Goal: Information Seeking & Learning: Learn about a topic

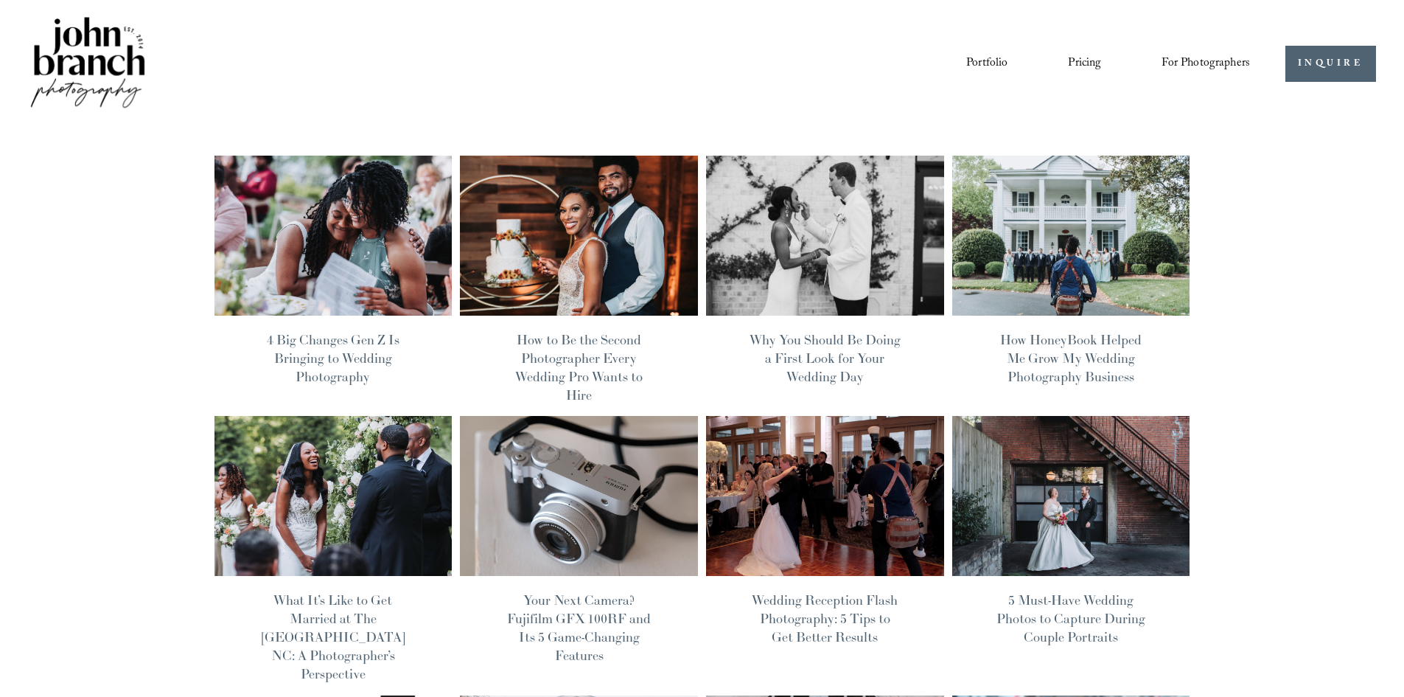
click at [99, 49] on img at bounding box center [87, 64] width 119 height 100
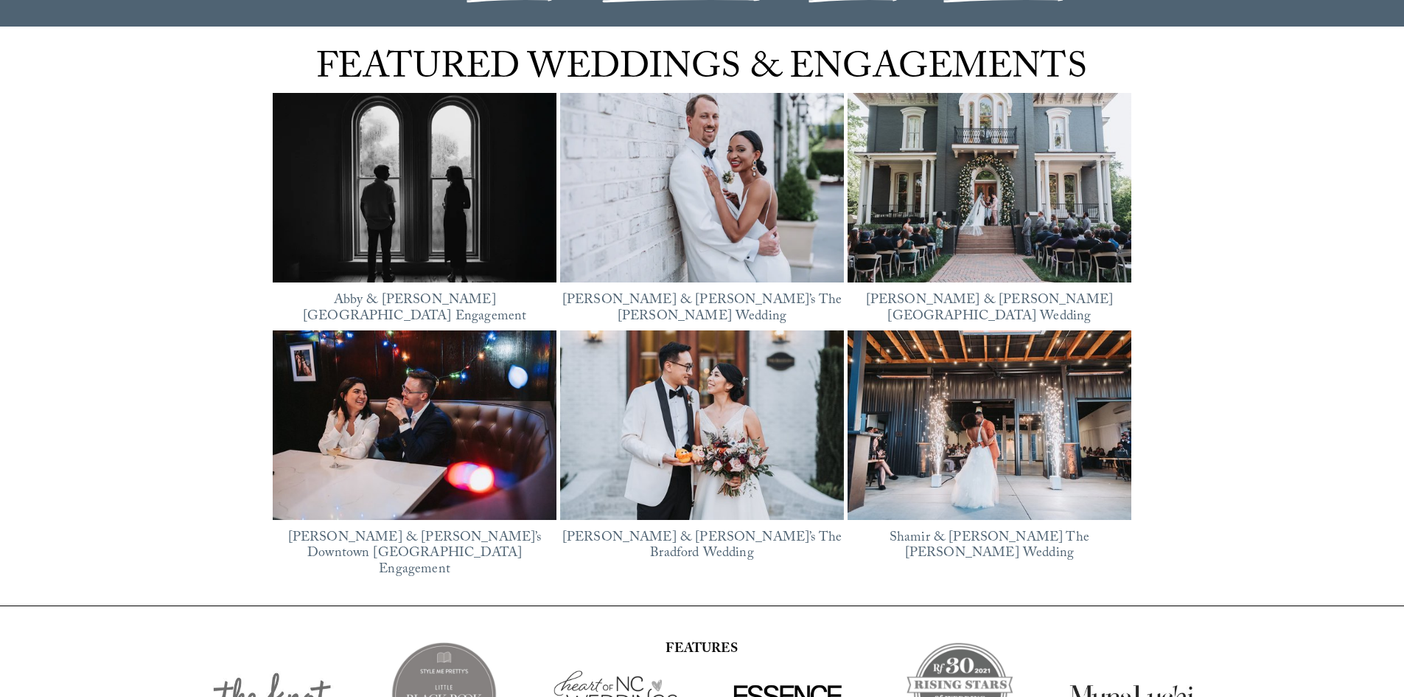
scroll to position [1990, 0]
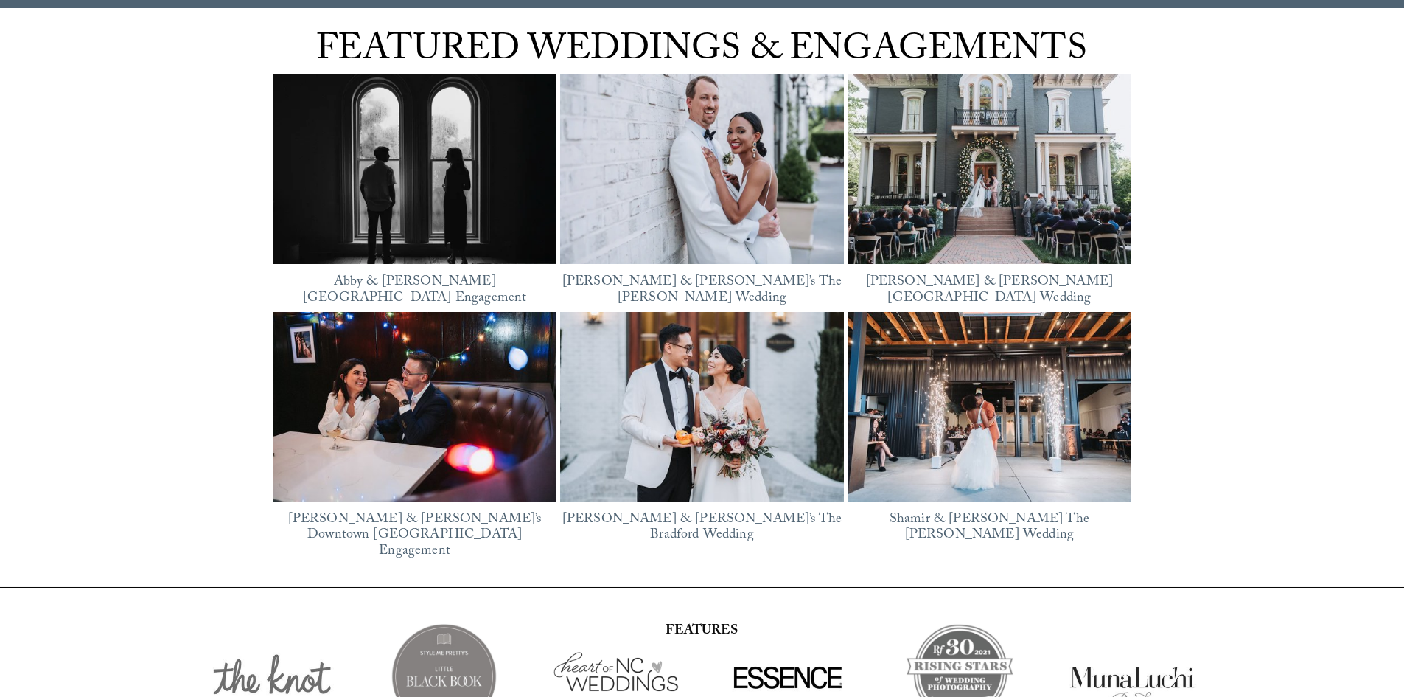
click at [417, 164] on img at bounding box center [415, 169] width 284 height 213
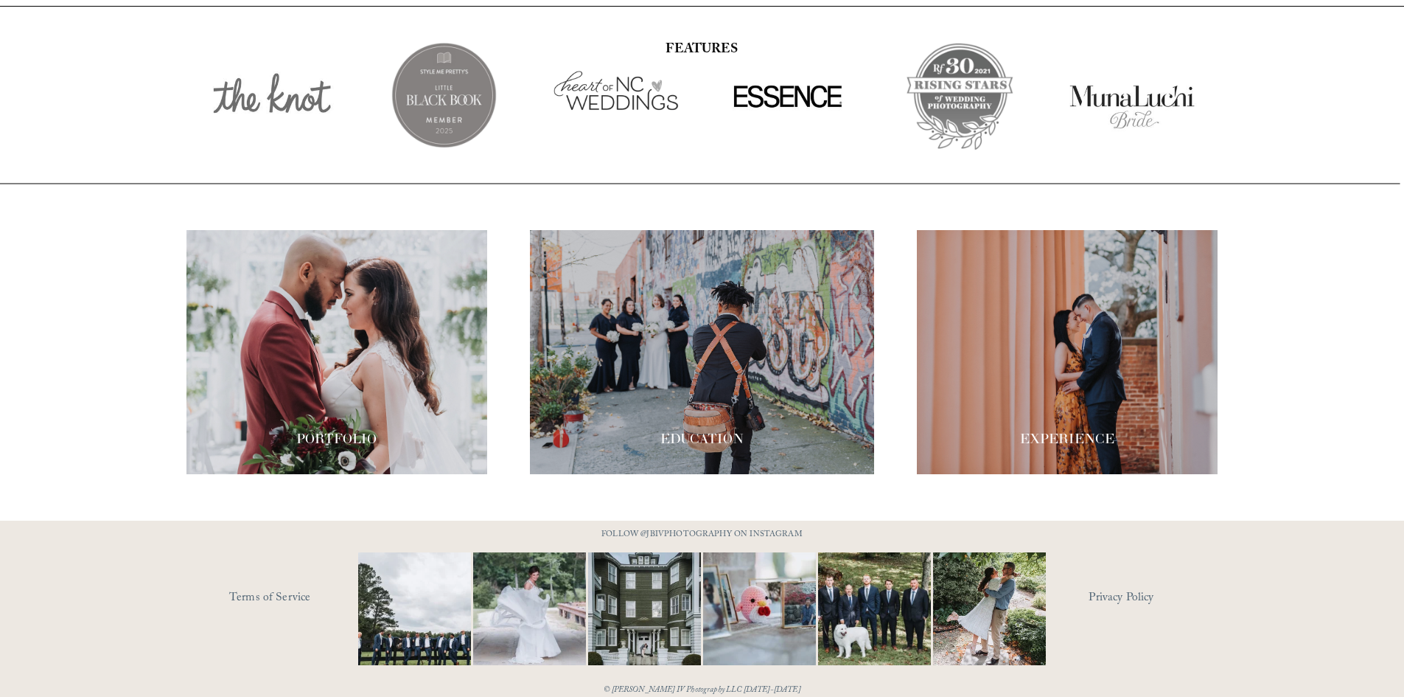
scroll to position [2572, 0]
click at [997, 359] on div at bounding box center [1067, 351] width 301 height 244
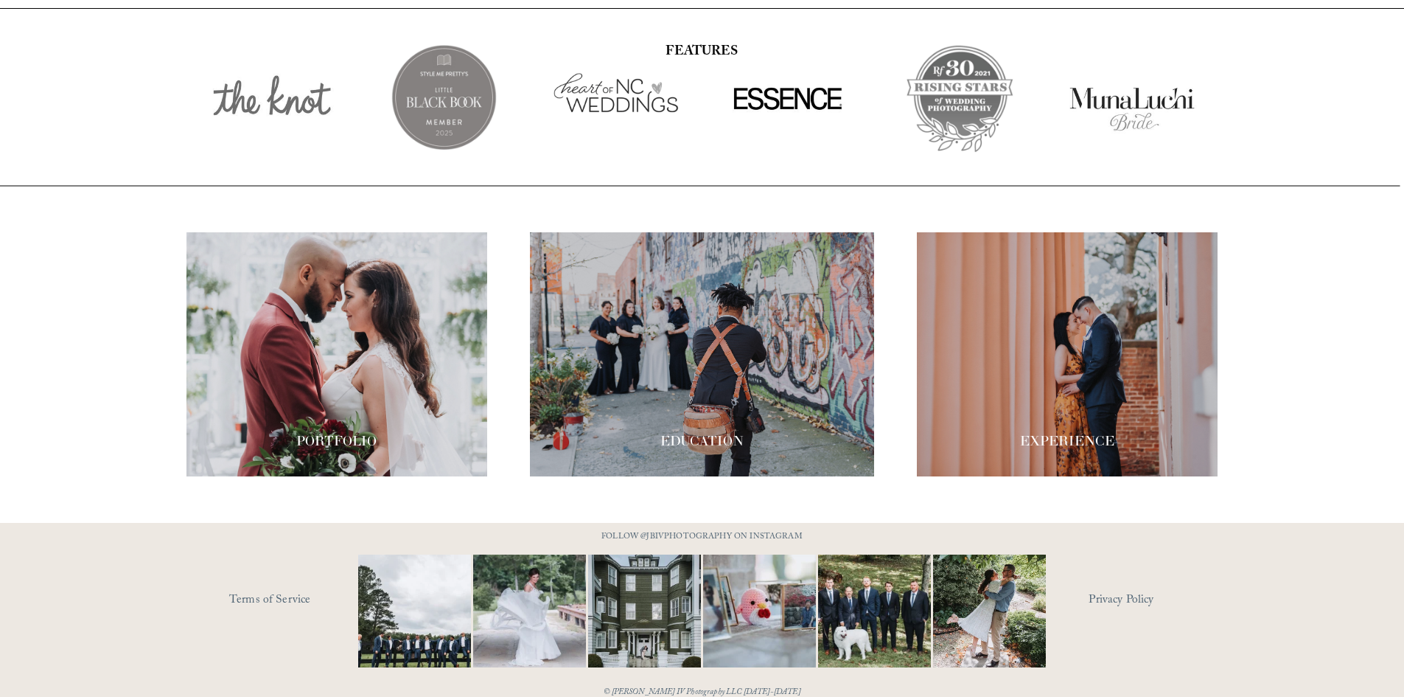
click at [1073, 357] on div at bounding box center [1067, 354] width 301 height 244
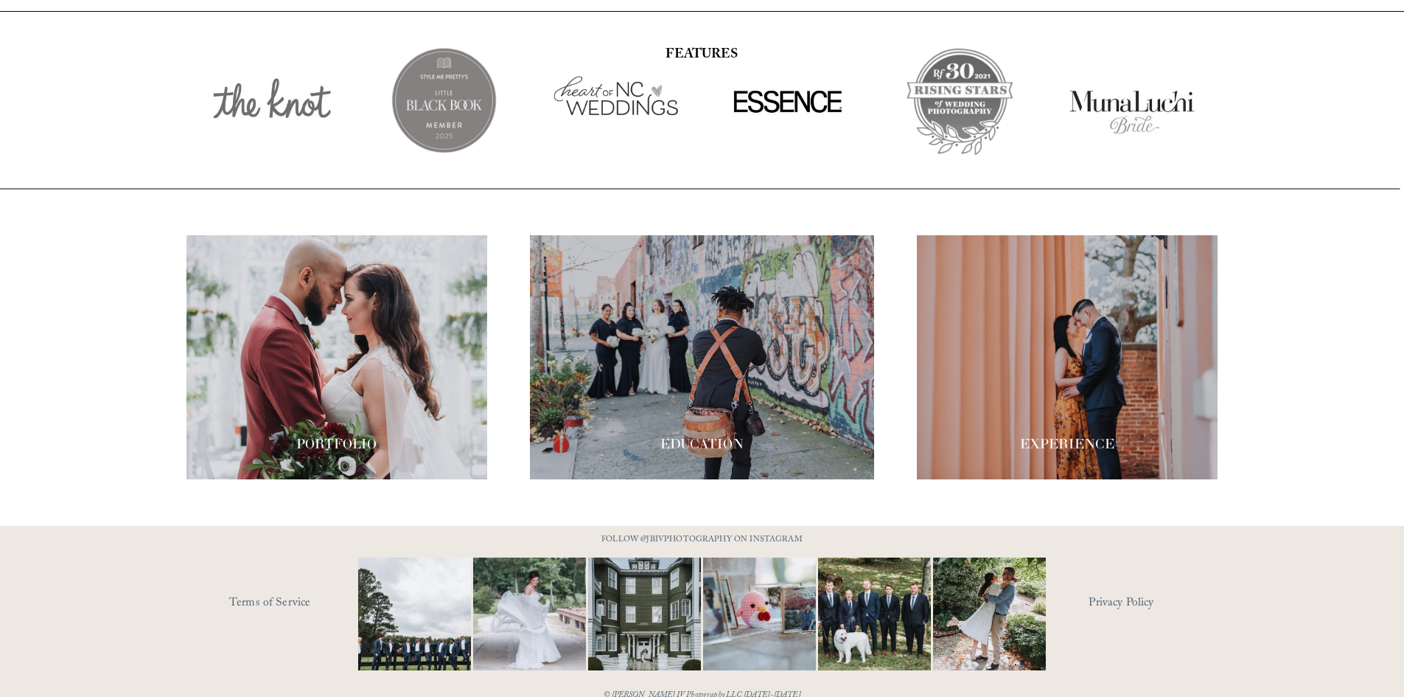
click at [714, 392] on div at bounding box center [702, 357] width 344 height 244
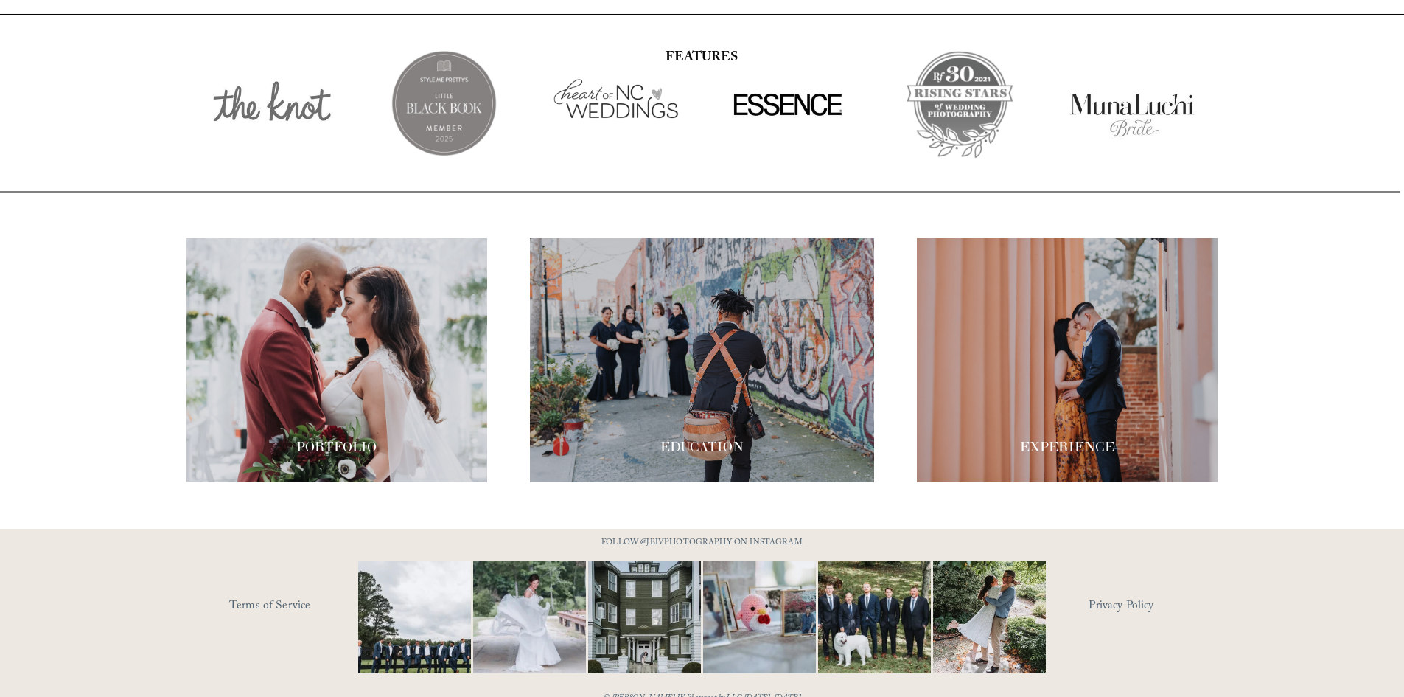
click at [408, 347] on div at bounding box center [337, 360] width 301 height 244
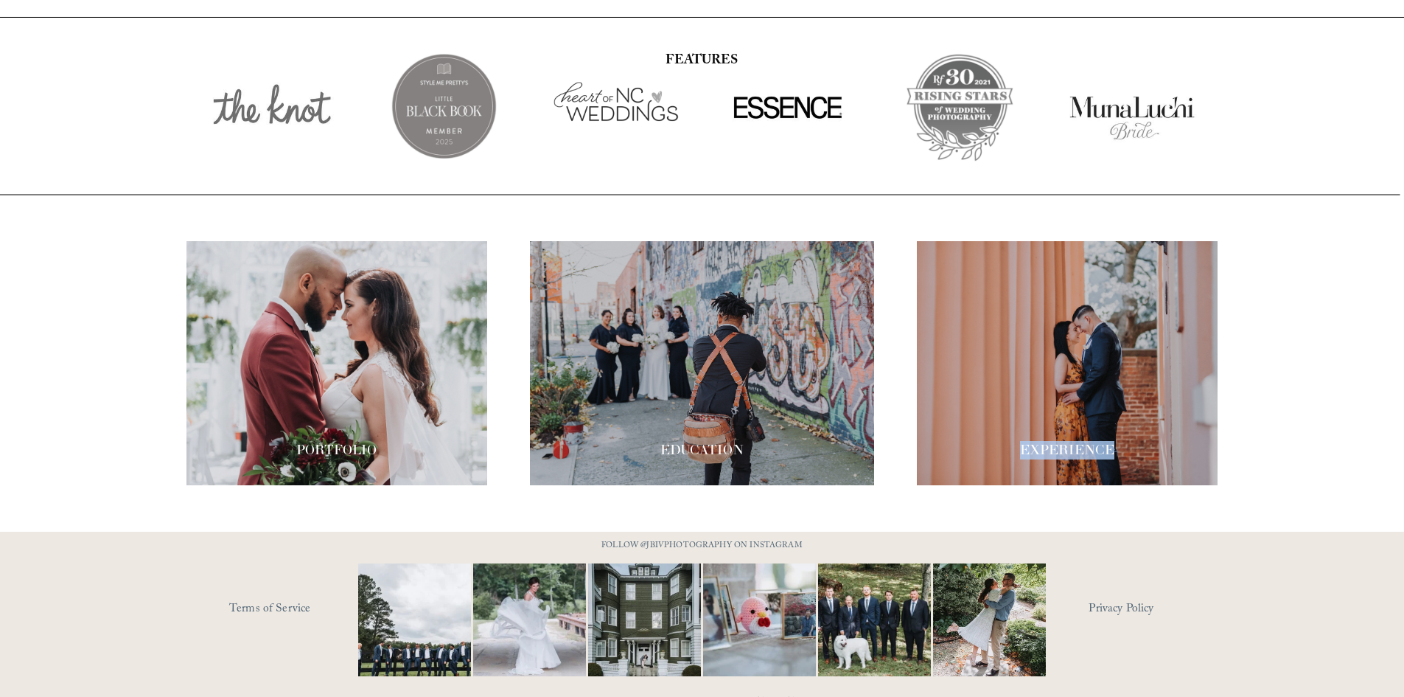
drag, startPoint x: 1022, startPoint y: 424, endPoint x: 1132, endPoint y: 431, distance: 110.1
click at [1132, 441] on h3 "EXPERIENCE" at bounding box center [1067, 450] width 301 height 18
copy span "EXPERIENCE"
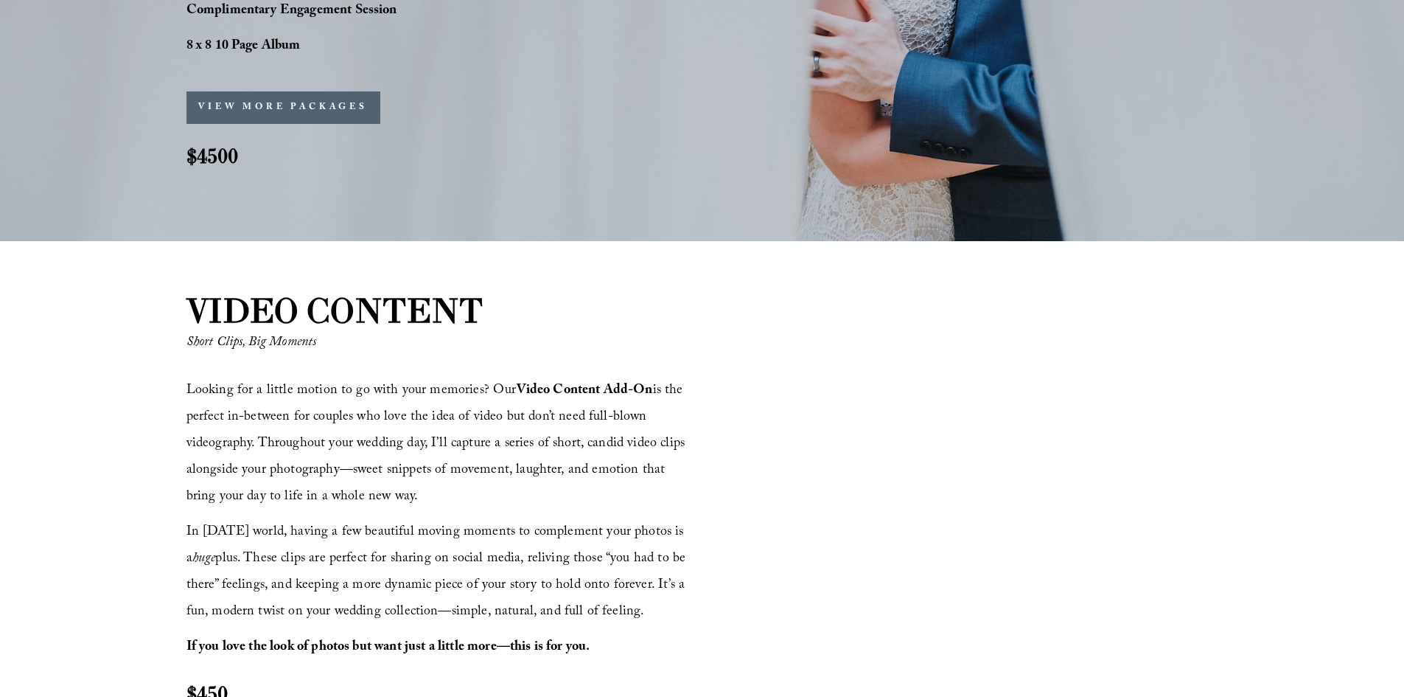
scroll to position [1106, 0]
